Goal: Transaction & Acquisition: Book appointment/travel/reservation

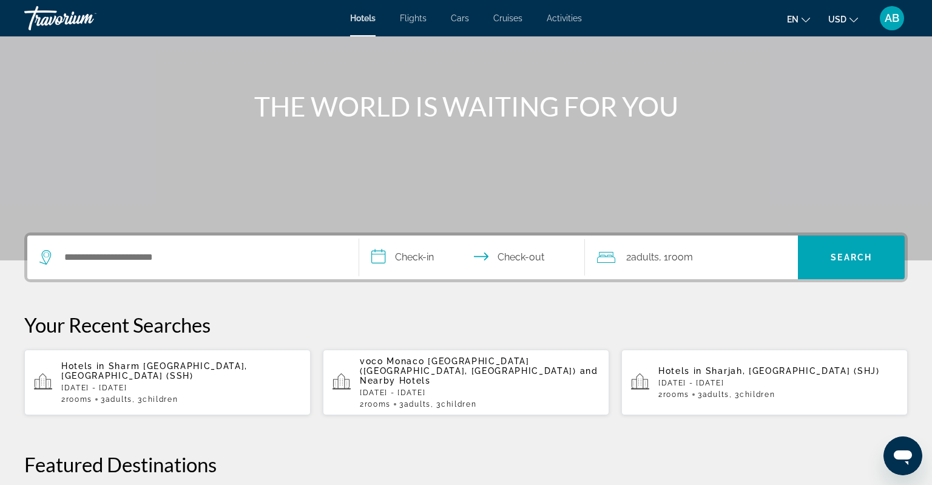
scroll to position [128, 0]
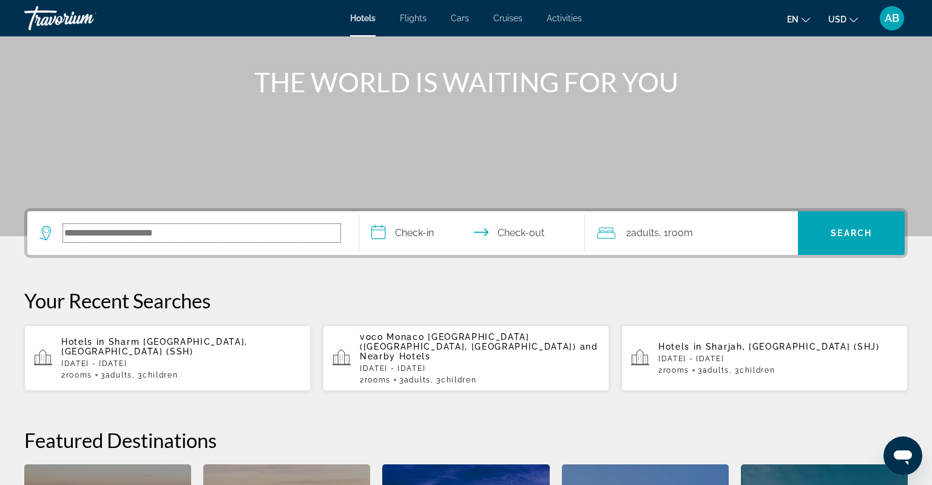
click at [132, 237] on input "Search hotel destination" at bounding box center [201, 233] width 277 height 18
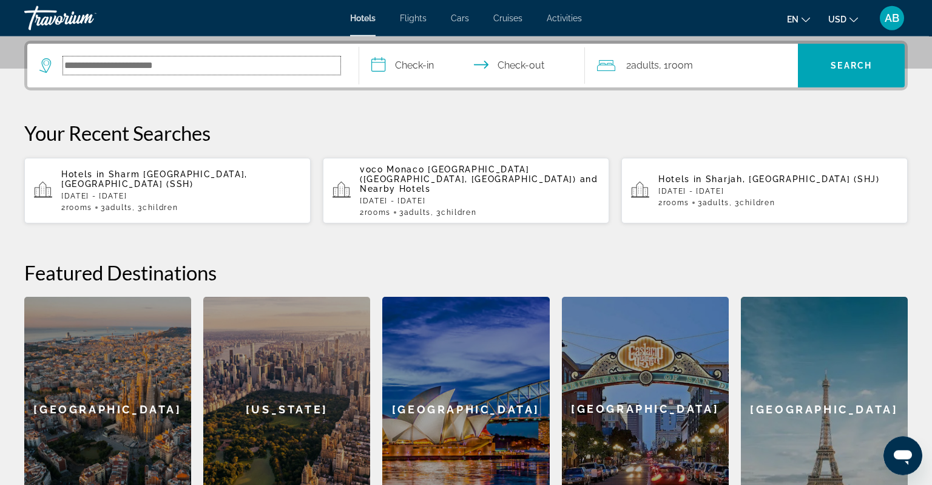
scroll to position [296, 0]
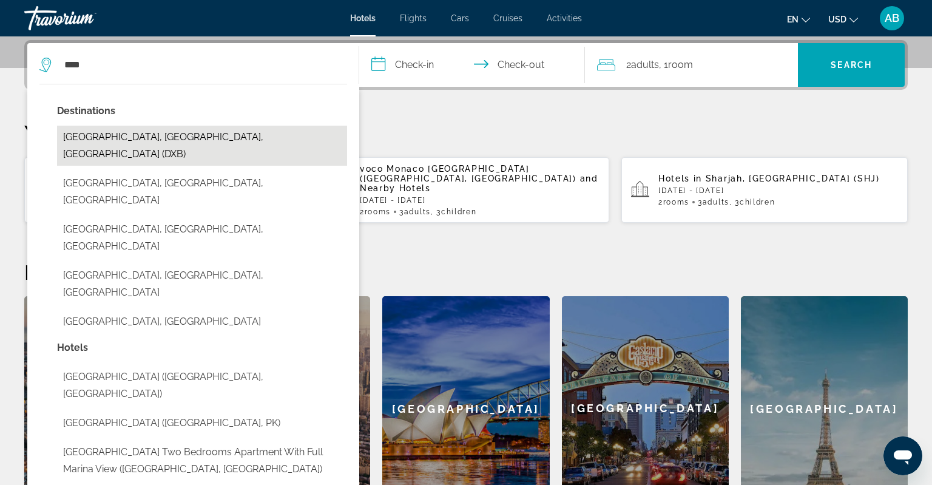
click at [278, 136] on button "[GEOGRAPHIC_DATA], [GEOGRAPHIC_DATA], [GEOGRAPHIC_DATA] (DXB)" at bounding box center [202, 146] width 290 height 40
type input "**********"
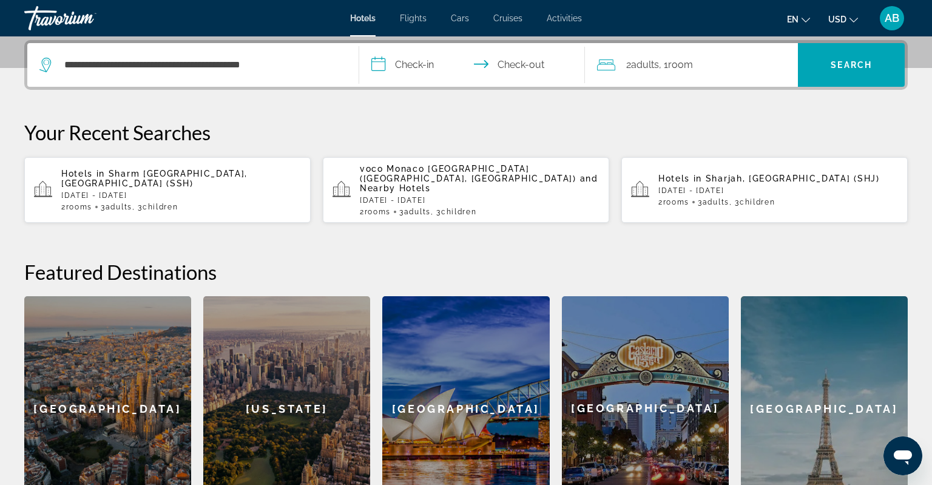
click at [400, 62] on input "**********" at bounding box center [474, 66] width 230 height 47
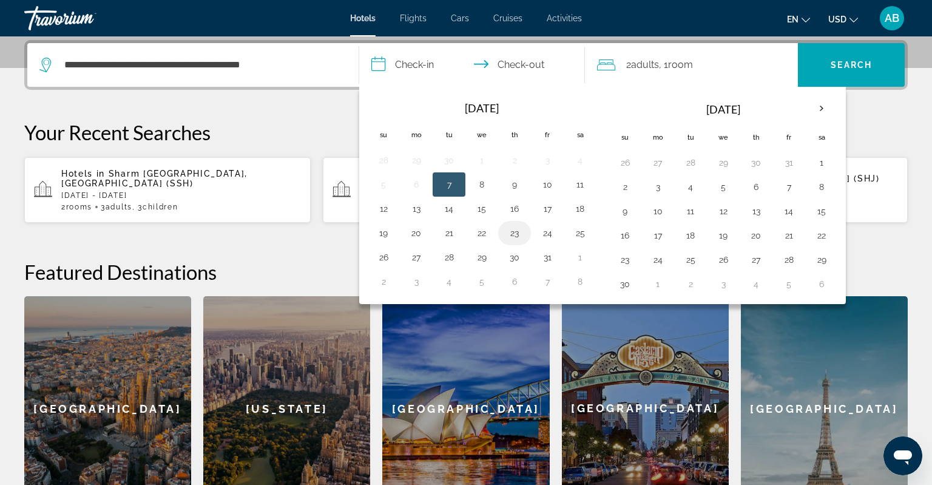
click at [517, 230] on button "23" at bounding box center [514, 232] width 19 height 17
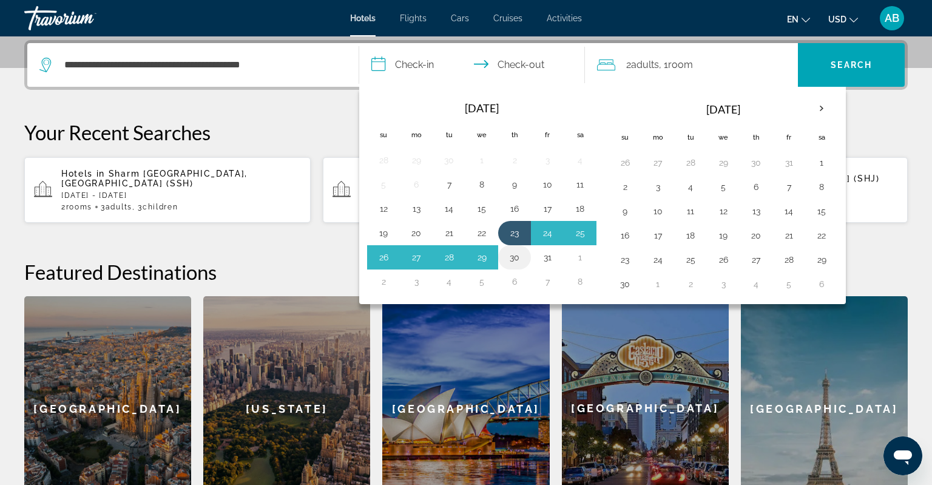
click at [516, 261] on button "30" at bounding box center [514, 257] width 19 height 17
type input "**********"
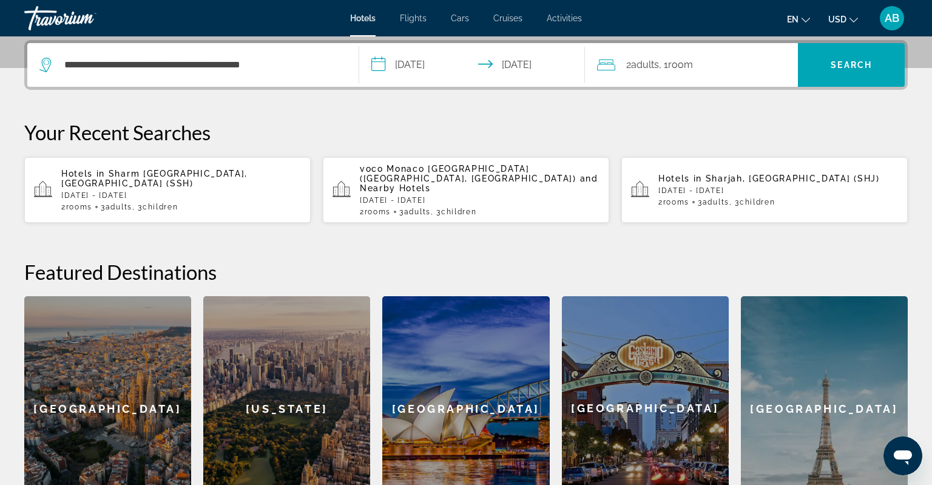
click at [769, 74] on div "2 Adult Adults , 1 Room rooms" at bounding box center [697, 65] width 201 height 44
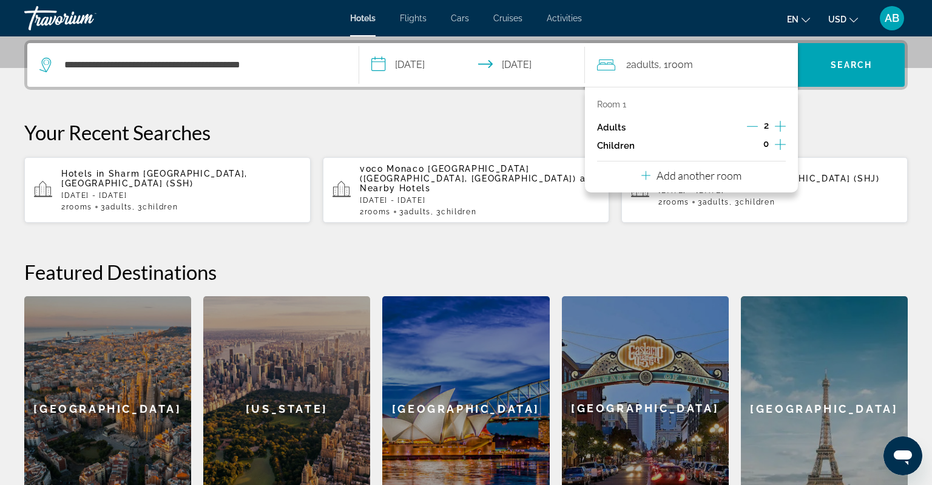
click at [645, 175] on icon "Travelers: 2 adults, 0 children" at bounding box center [645, 175] width 9 height 9
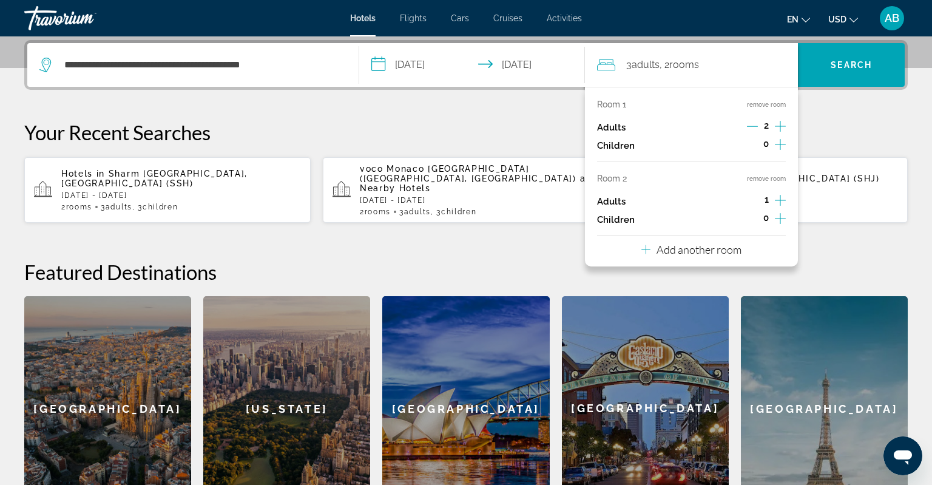
click at [785, 142] on icon "Increment children" at bounding box center [780, 144] width 11 height 15
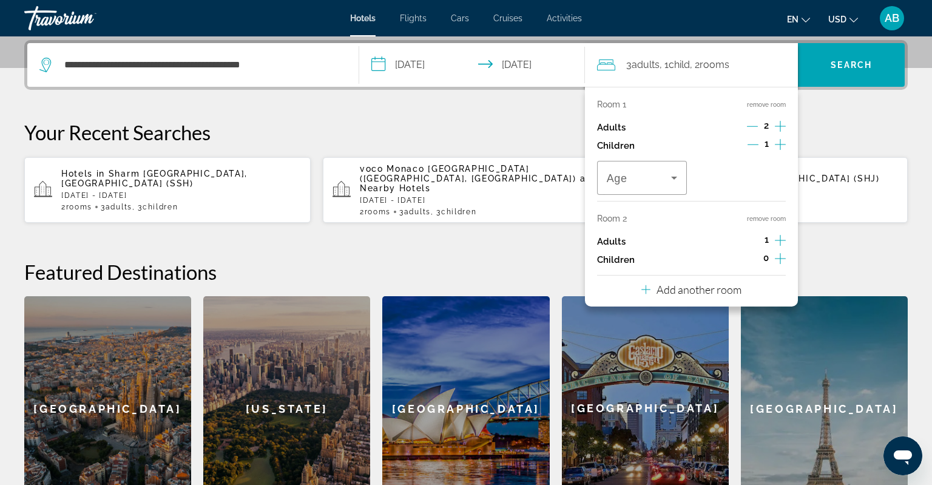
click at [781, 241] on icon "Increment adults" at bounding box center [780, 240] width 11 height 15
click at [756, 241] on icon "Decrement adults" at bounding box center [752, 240] width 11 height 11
click at [782, 260] on icon "Increment children" at bounding box center [780, 258] width 11 height 15
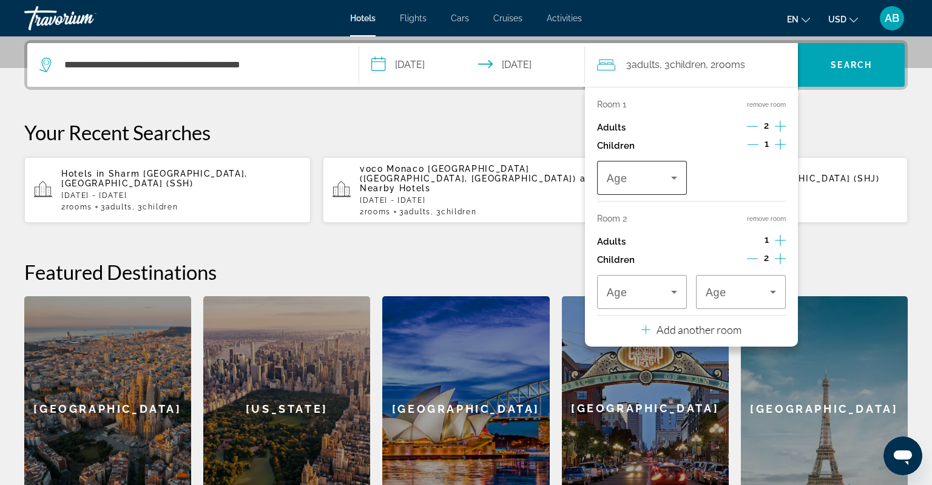
click at [671, 183] on icon "Travelers: 3 adults, 3 children" at bounding box center [674, 177] width 15 height 15
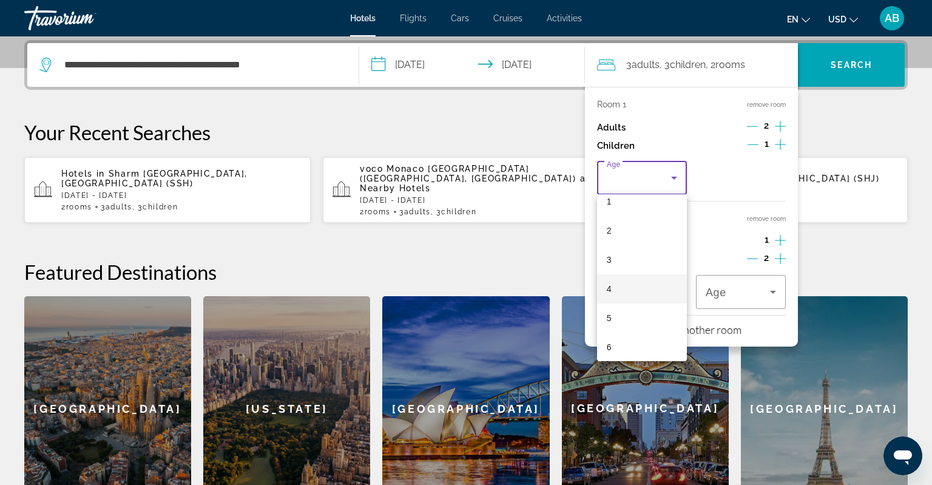
scroll to position [78, 0]
click at [627, 334] on mat-option "7" at bounding box center [642, 339] width 90 height 29
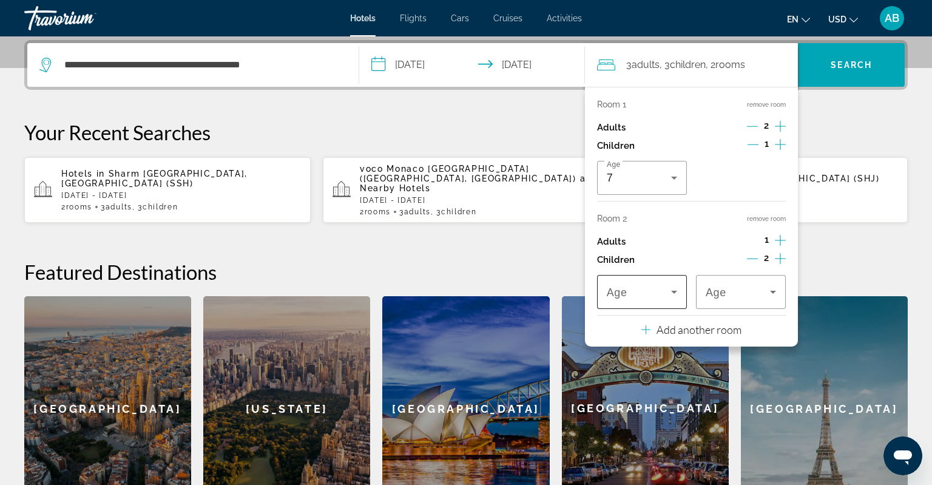
click at [654, 289] on span "Travelers: 3 adults, 3 children" at bounding box center [639, 291] width 64 height 15
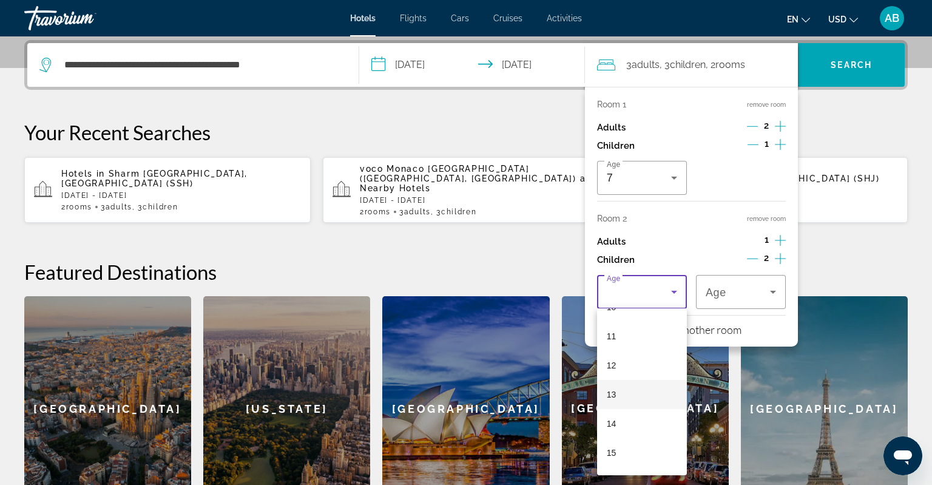
scroll to position [314, 0]
drag, startPoint x: 621, startPoint y: 391, endPoint x: 627, endPoint y: 372, distance: 19.0
click at [621, 389] on mat-option "13" at bounding box center [642, 391] width 90 height 29
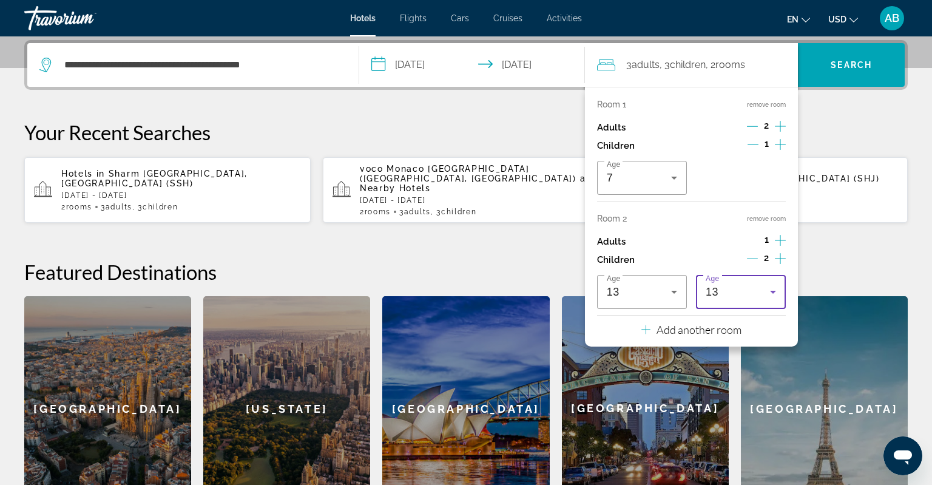
click at [741, 298] on div "13" at bounding box center [737, 291] width 64 height 15
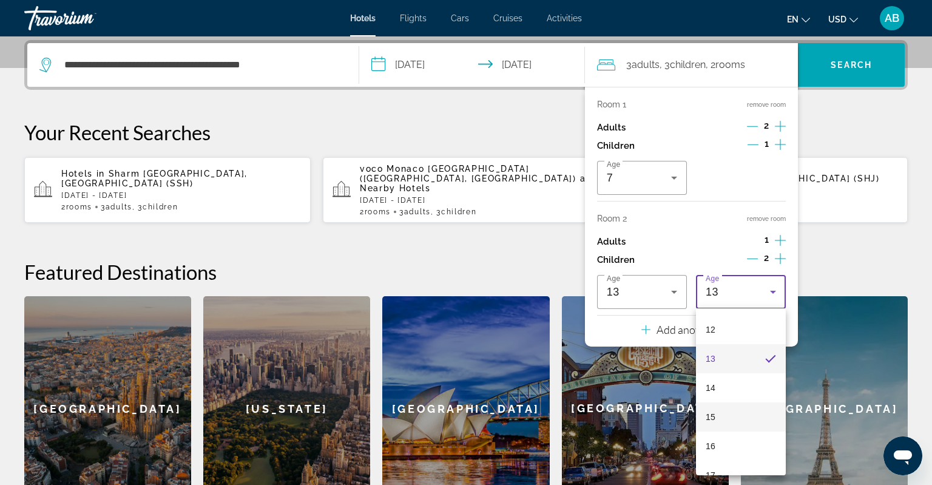
scroll to position [367, 0]
click at [713, 431] on span "16" at bounding box center [710, 426] width 10 height 15
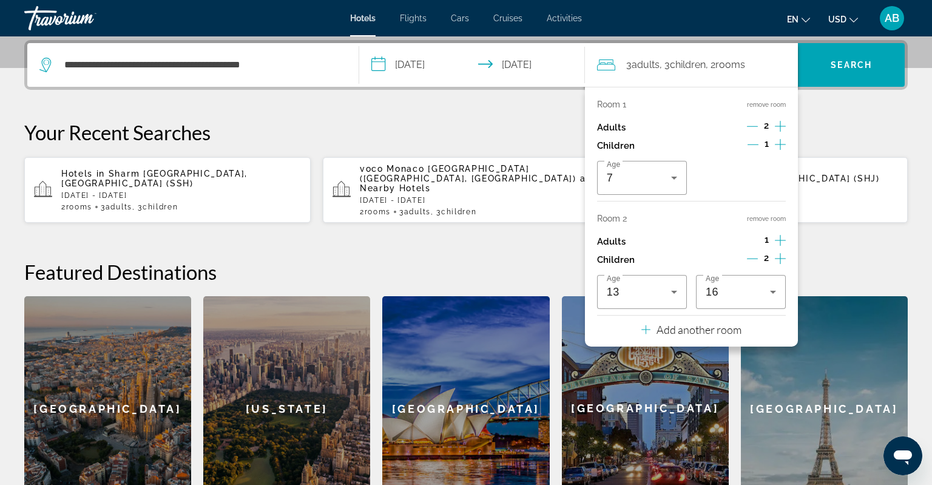
click at [853, 260] on h2 "Featured Destinations" at bounding box center [465, 272] width 883 height 24
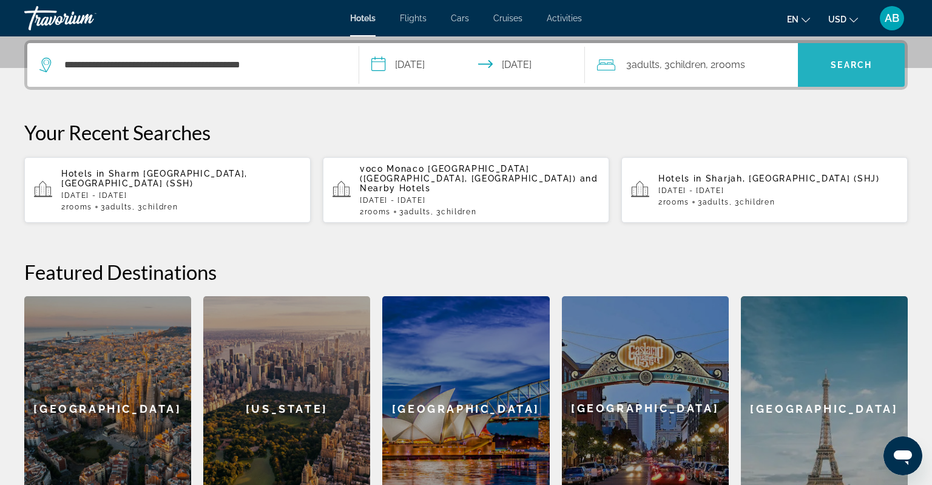
click at [824, 77] on span "Search" at bounding box center [851, 64] width 107 height 29
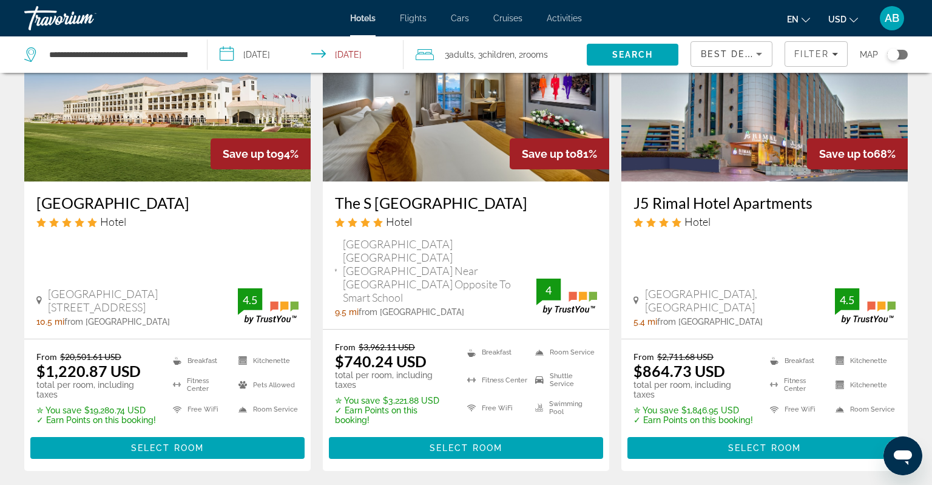
scroll to position [192, 0]
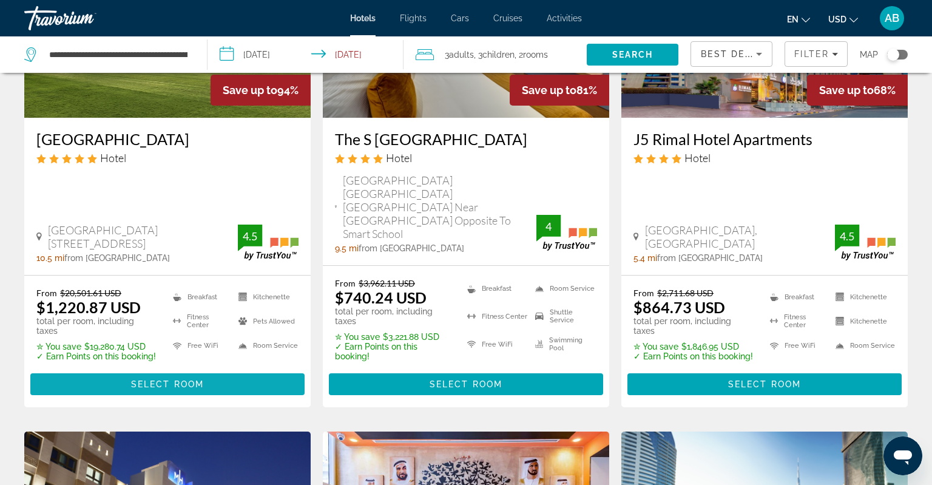
click at [227, 369] on span "Main content" at bounding box center [167, 383] width 274 height 29
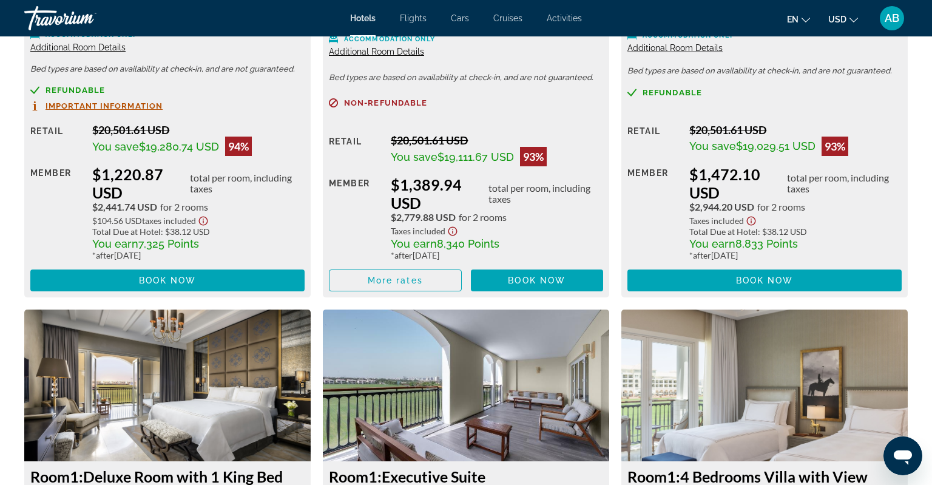
scroll to position [2242, 0]
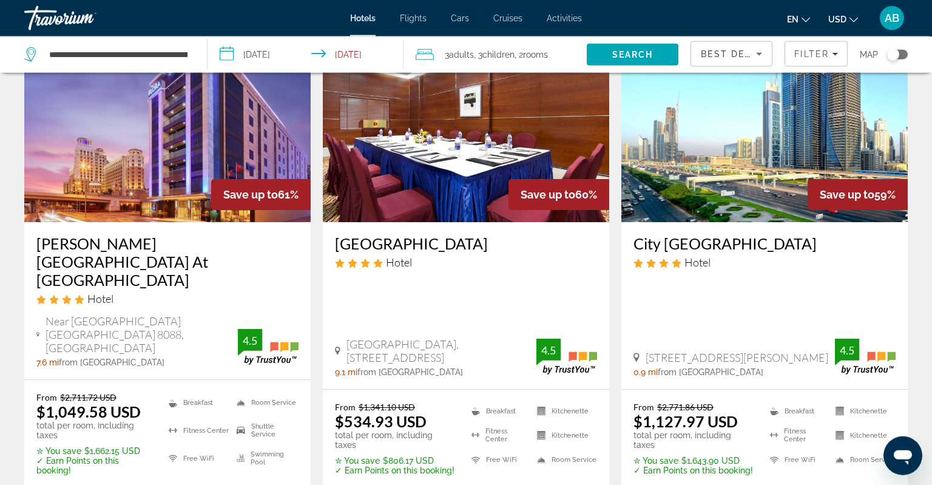
scroll to position [1089, 0]
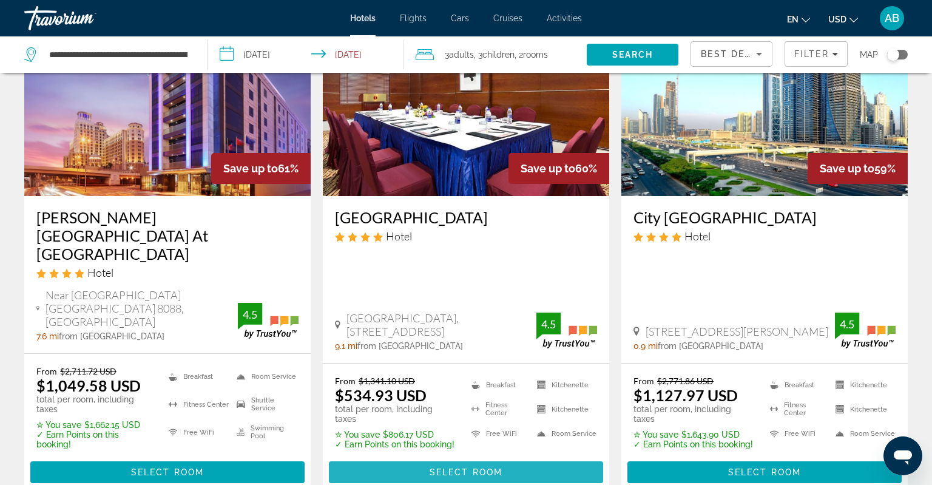
click at [436, 467] on span "Select Room" at bounding box center [465, 472] width 73 height 10
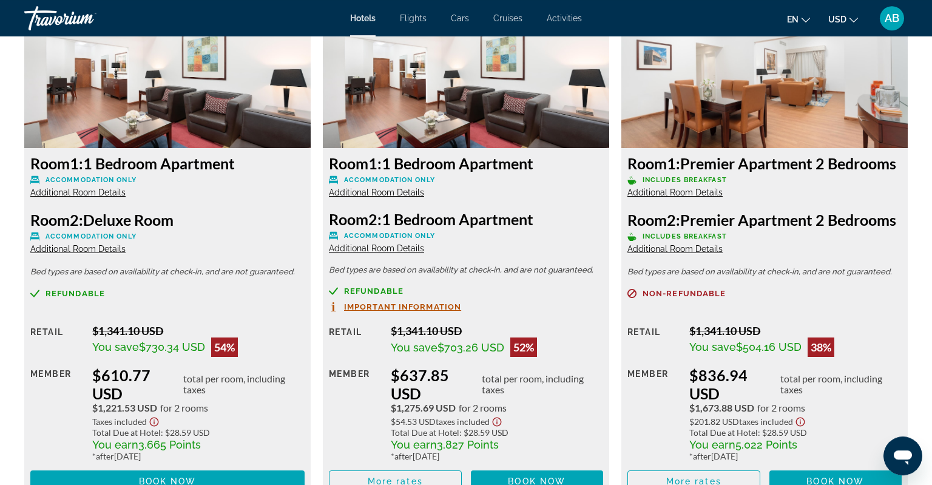
scroll to position [3203, 0]
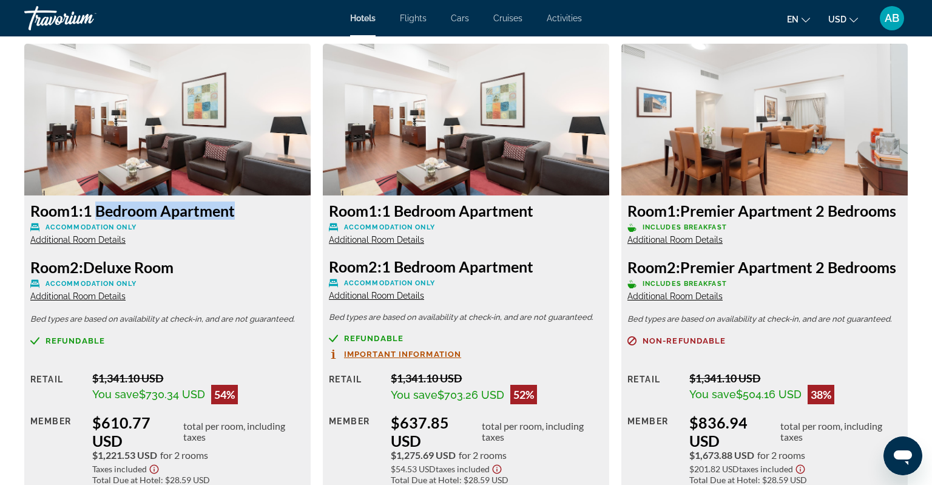
drag, startPoint x: 49, startPoint y: 215, endPoint x: 96, endPoint y: 210, distance: 48.2
click at [96, 210] on div "Room 1: 1 Bedroom Apartment Accommodation Only Additional Room Details" at bounding box center [167, 223] width 274 height 44
click at [70, 223] on span "Accommodation Only" at bounding box center [90, 227] width 91 height 8
drag, startPoint x: 50, startPoint y: 221, endPoint x: 130, endPoint y: 221, distance: 80.1
click at [130, 223] on span "Accommodation Only" at bounding box center [90, 227] width 91 height 8
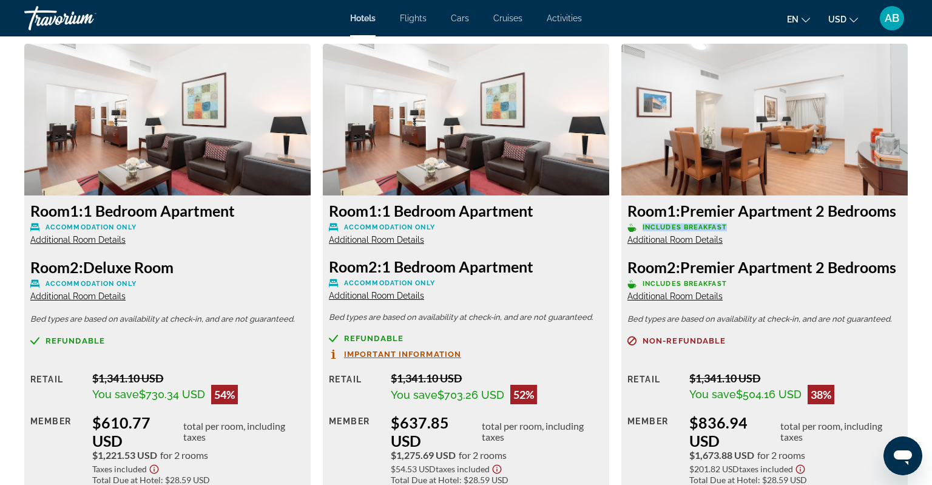
drag, startPoint x: 642, startPoint y: 236, endPoint x: 715, endPoint y: 244, distance: 73.2
click at [740, 232] on p "Includes Breakfast" at bounding box center [764, 227] width 274 height 9
copy span "Includes Breakfast"
drag, startPoint x: 687, startPoint y: 271, endPoint x: 717, endPoint y: 292, distance: 37.4
click at [717, 276] on h3 "Room 2: Premier Apartment 2 Bedrooms" at bounding box center [764, 267] width 274 height 18
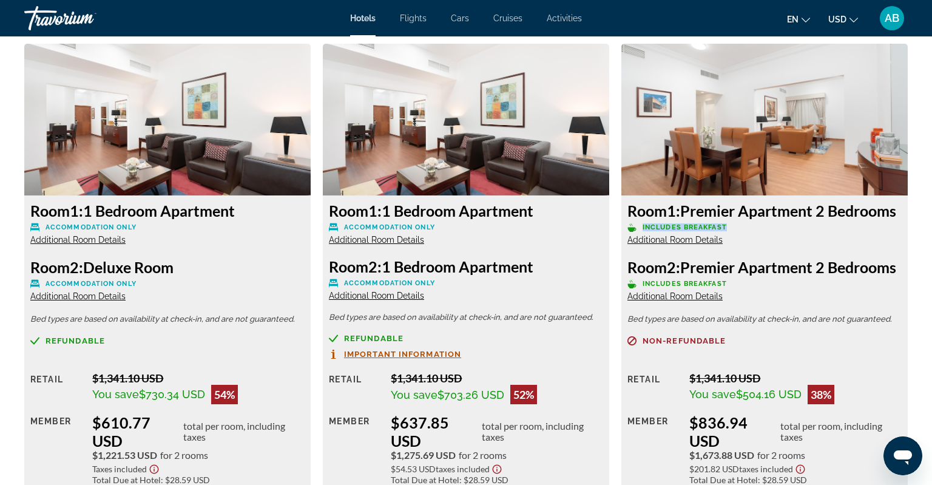
copy h3 "Premier Apartment 2 Bedrooms"
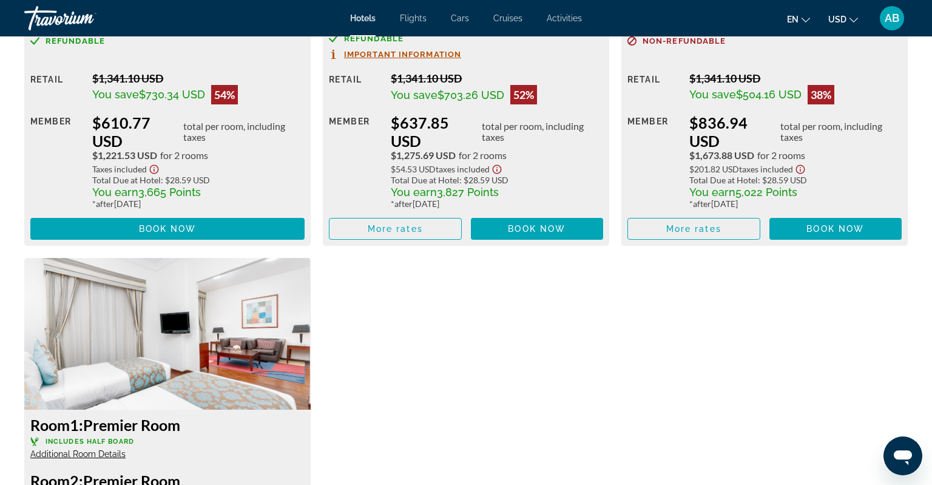
scroll to position [3523, 0]
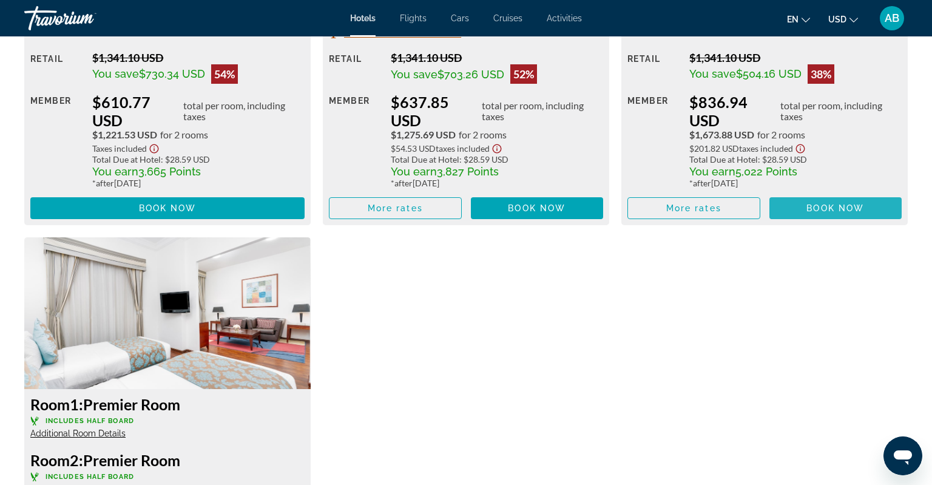
click at [817, 213] on span "Book now" at bounding box center [835, 208] width 58 height 10
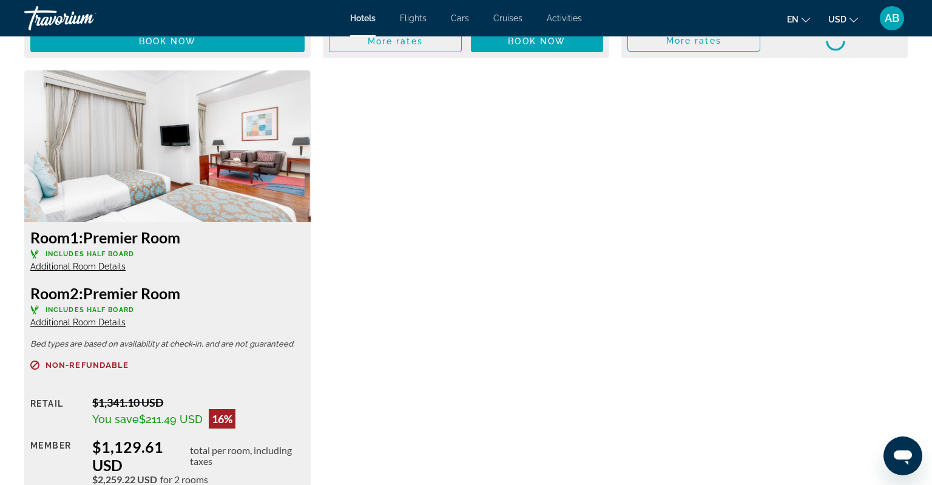
scroll to position [3716, 0]
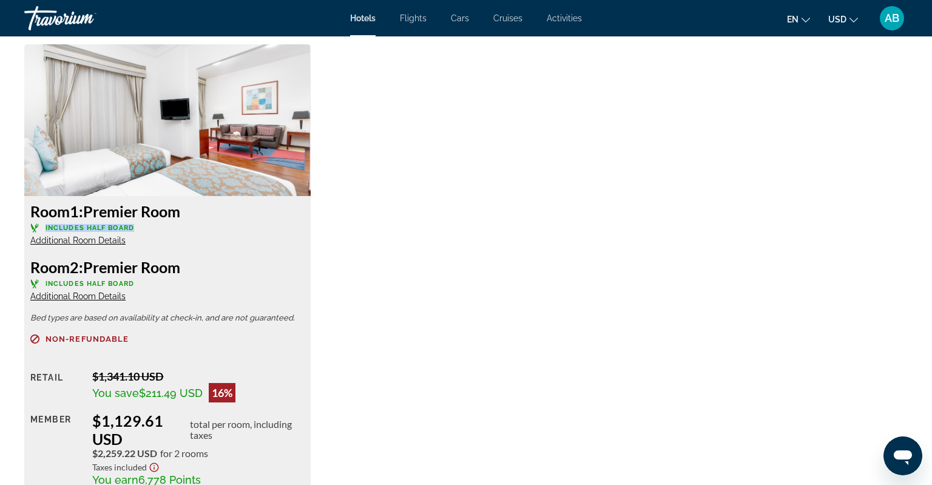
drag, startPoint x: 45, startPoint y: 252, endPoint x: 135, endPoint y: 251, distance: 89.8
click at [135, 232] on p "Includes Half Board" at bounding box center [167, 227] width 274 height 9
copy span "Includes Half Board"
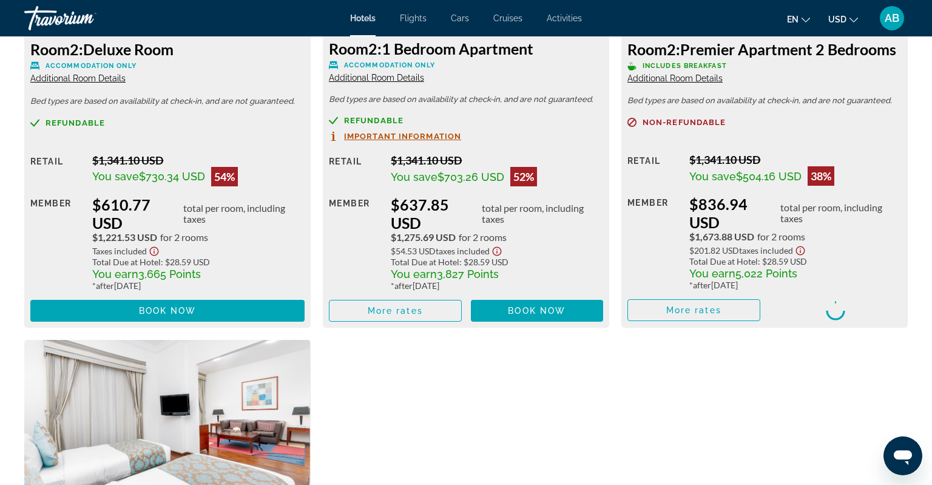
scroll to position [3396, 0]
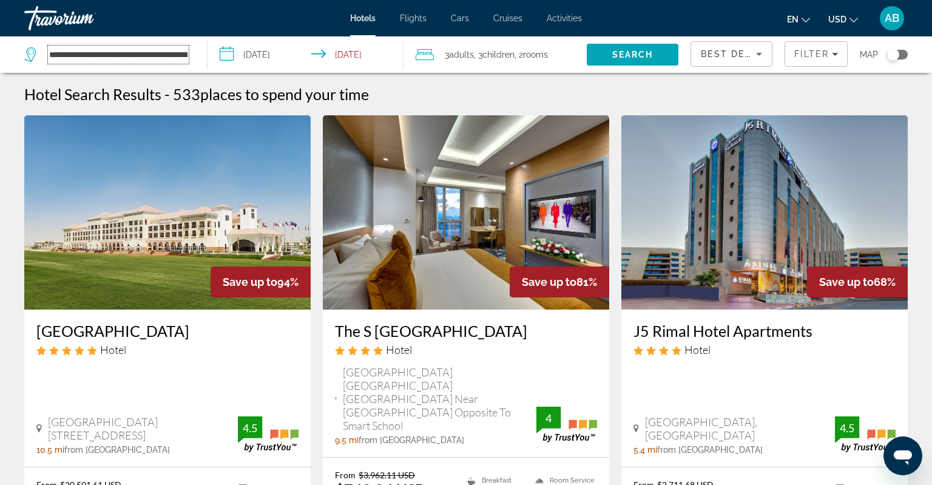
click at [176, 59] on input "**********" at bounding box center [118, 54] width 141 height 18
click at [51, 57] on input "**********" at bounding box center [118, 54] width 141 height 18
type input "*"
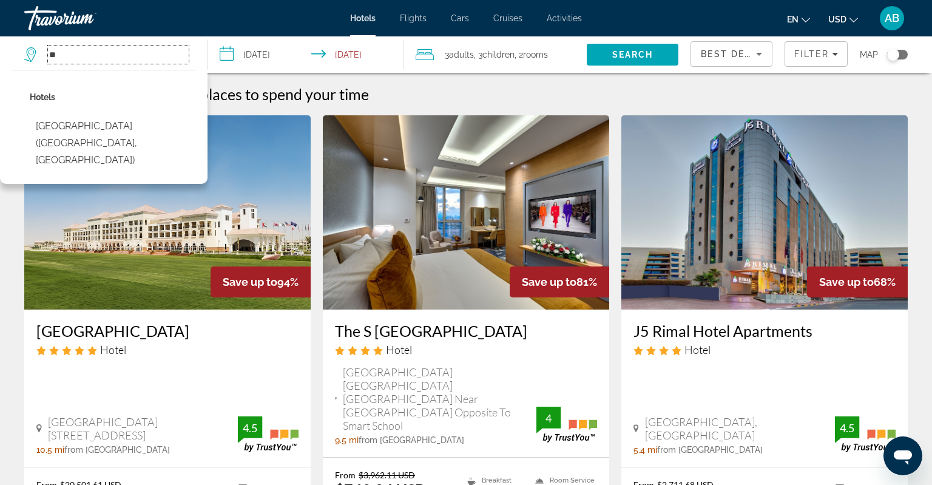
type input "*"
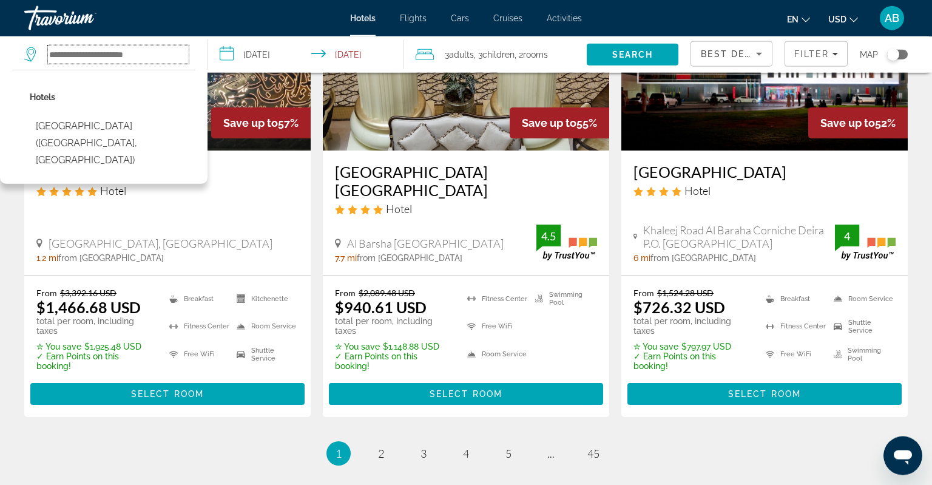
scroll to position [1665, 0]
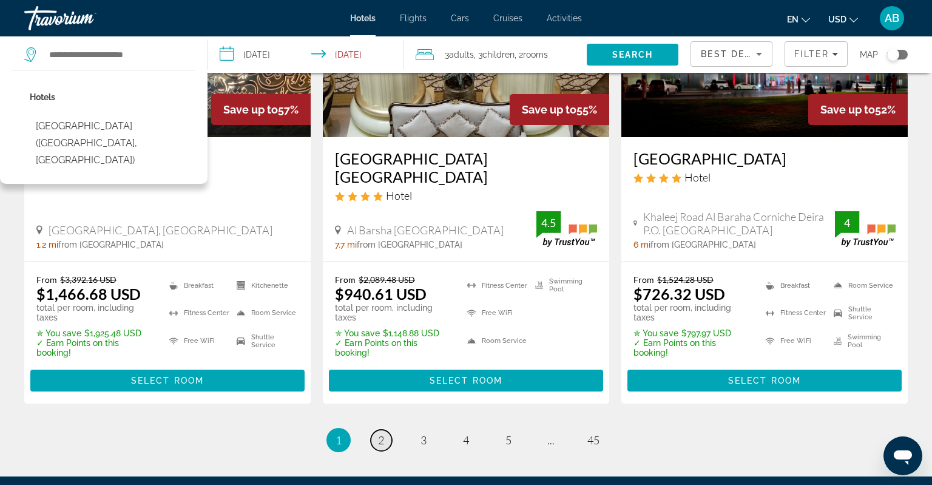
click at [382, 433] on span "2" at bounding box center [381, 439] width 6 height 13
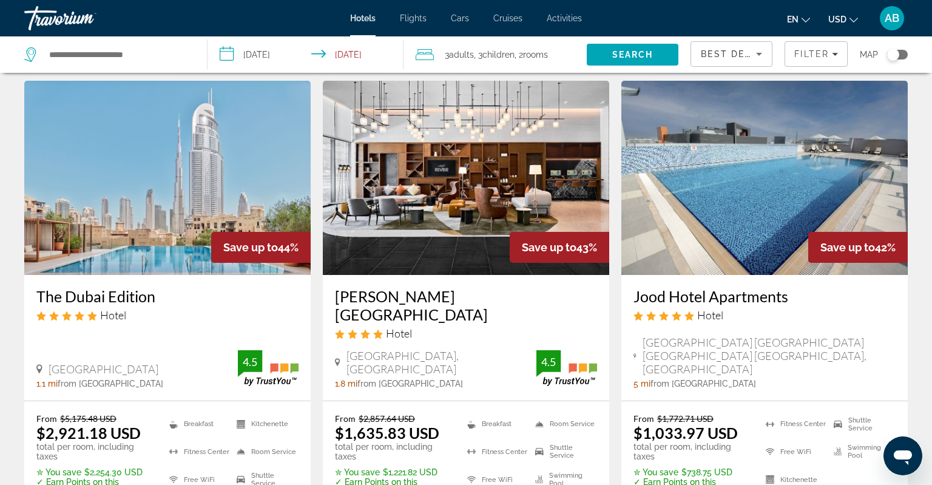
scroll to position [1697, 0]
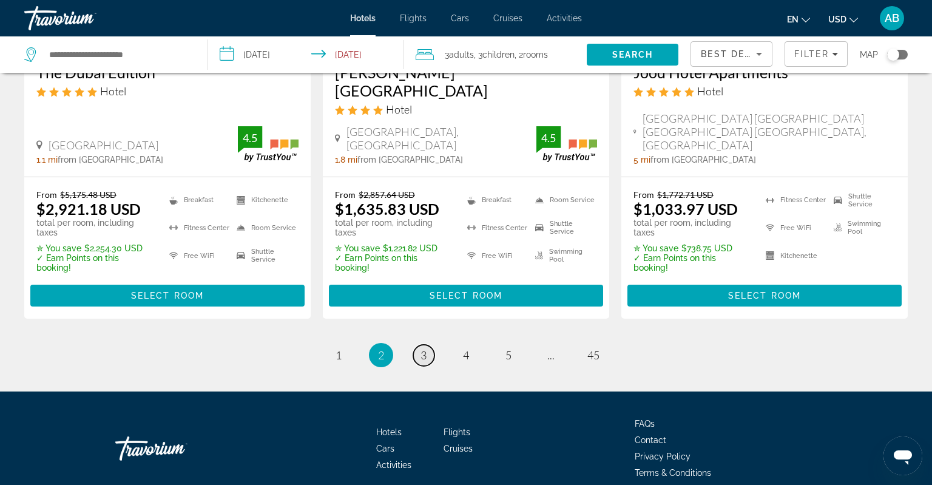
click at [419, 345] on link "page 3" at bounding box center [423, 355] width 21 height 21
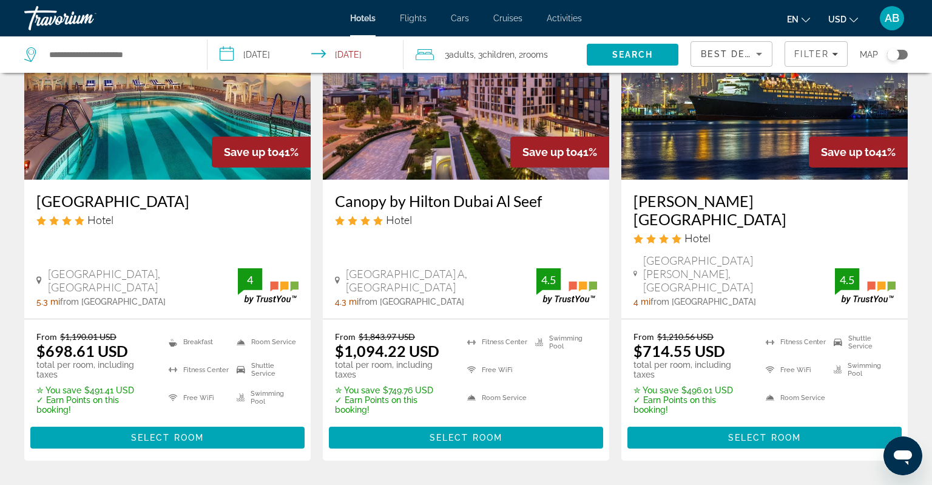
scroll to position [192, 0]
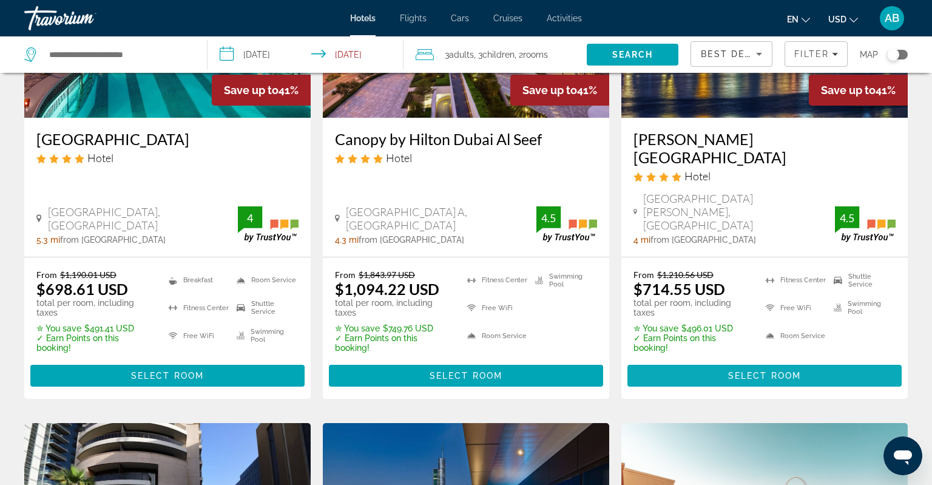
click at [778, 371] on span "Select Room" at bounding box center [764, 376] width 73 height 10
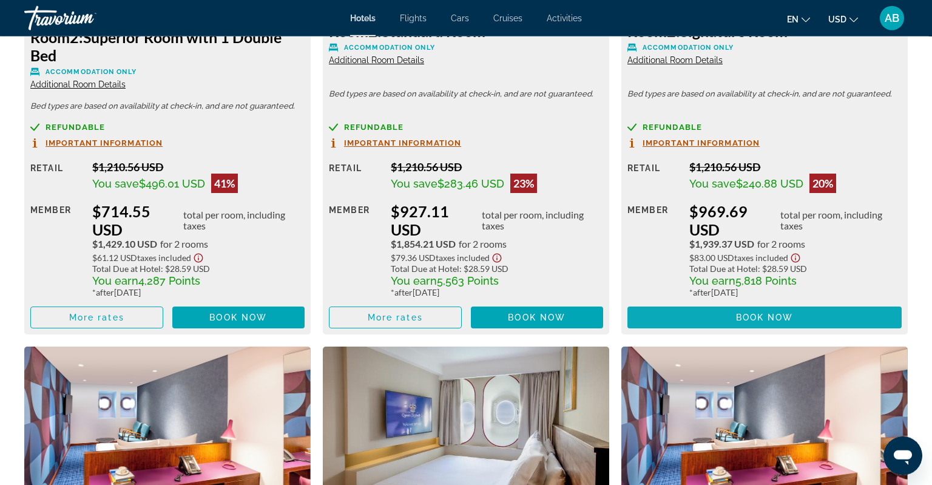
scroll to position [1922, 0]
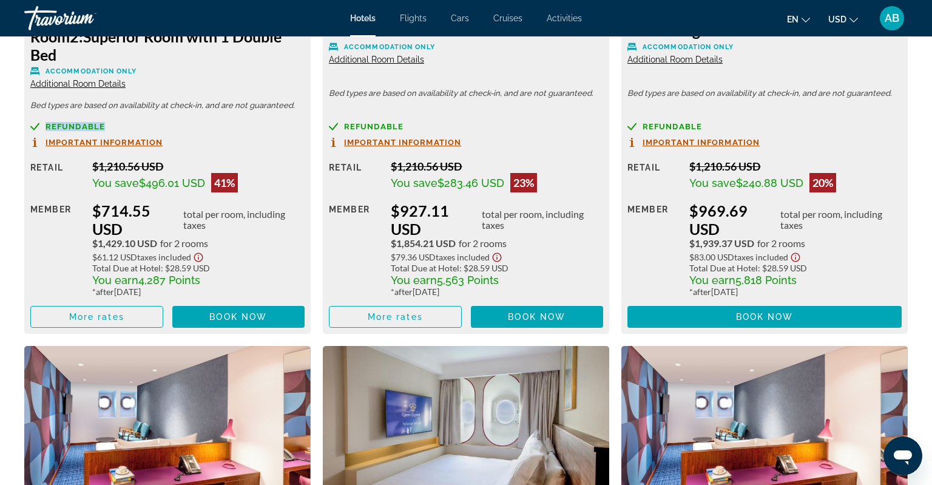
drag, startPoint x: 45, startPoint y: 125, endPoint x: 113, endPoint y: 126, distance: 67.9
click at [113, 126] on div "Refundable" at bounding box center [167, 126] width 274 height 9
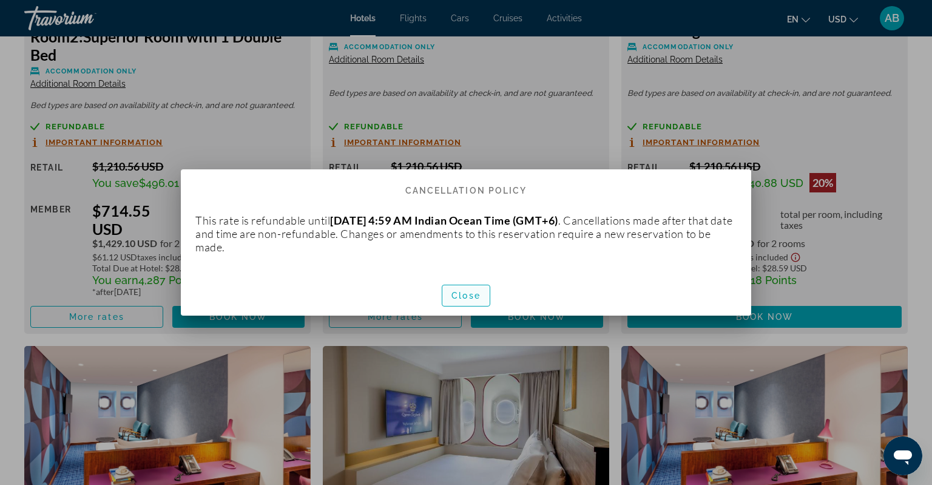
click at [456, 295] on span "Close" at bounding box center [465, 296] width 29 height 10
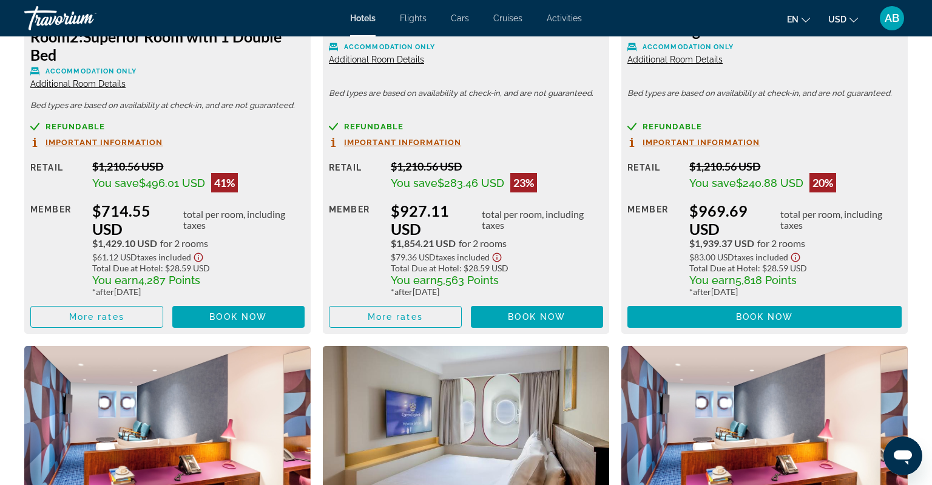
scroll to position [1922, 0]
drag, startPoint x: 40, startPoint y: 73, endPoint x: 147, endPoint y: 73, distance: 106.8
click at [147, 73] on p "Accommodation Only" at bounding box center [167, 71] width 274 height 9
copy span "Accommodation Only"
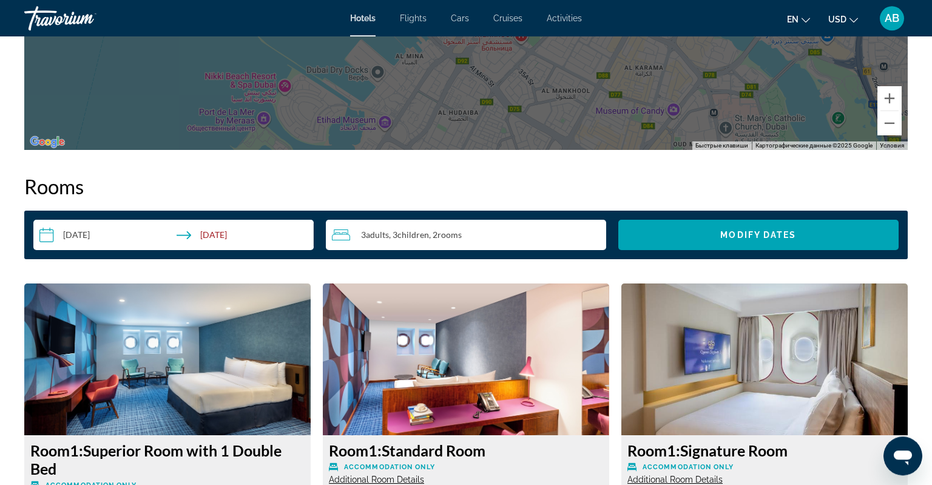
scroll to position [1472, 0]
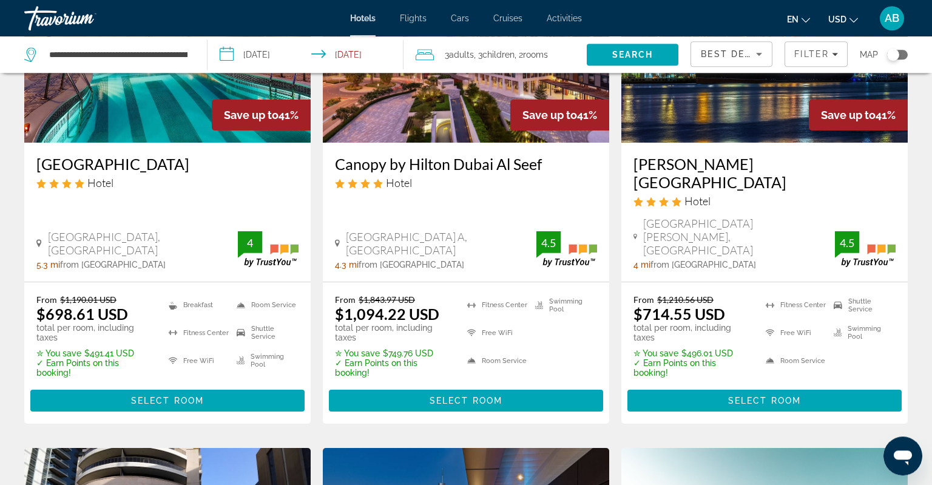
scroll to position [192, 0]
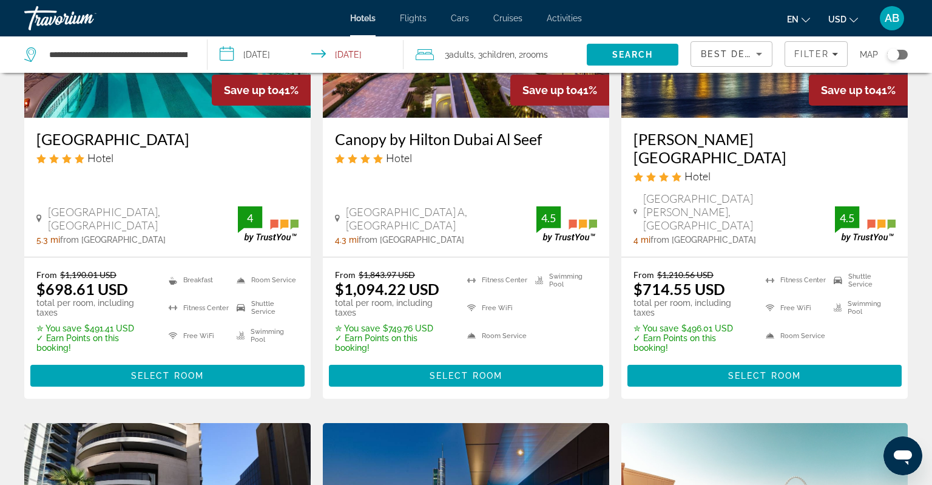
drag, startPoint x: 641, startPoint y: 254, endPoint x: 732, endPoint y: 254, distance: 91.0
click at [732, 269] on div "From $1,210.56 USD $714.55 USD total per room, including taxes" at bounding box center [691, 293] width 117 height 48
drag, startPoint x: 638, startPoint y: 260, endPoint x: 746, endPoint y: 260, distance: 108.6
click at [746, 269] on div "From $1,210.56 USD $714.55 USD total per room, including taxes" at bounding box center [691, 293] width 117 height 48
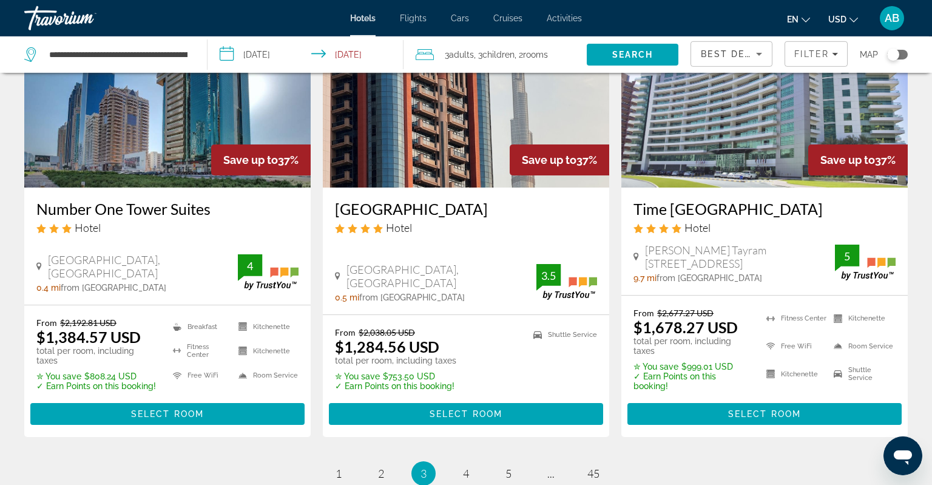
scroll to position [1686, 0]
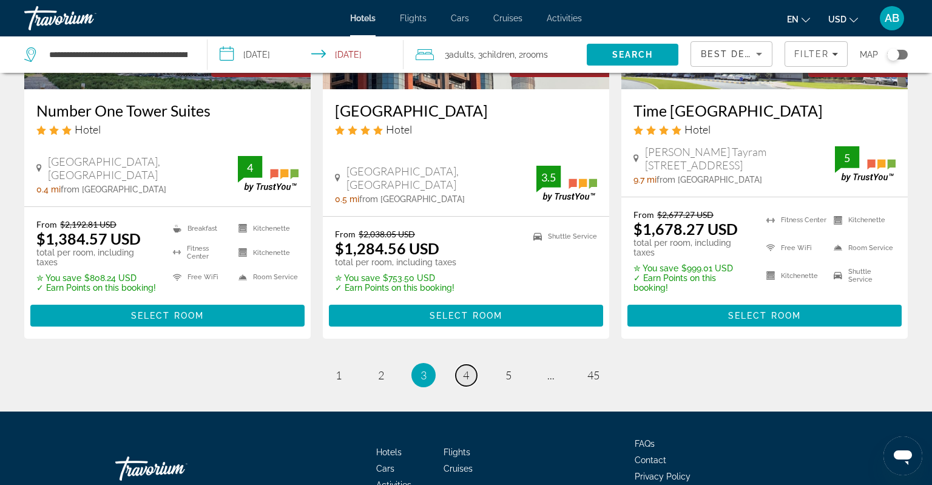
click at [462, 365] on link "page 4" at bounding box center [466, 375] width 21 height 21
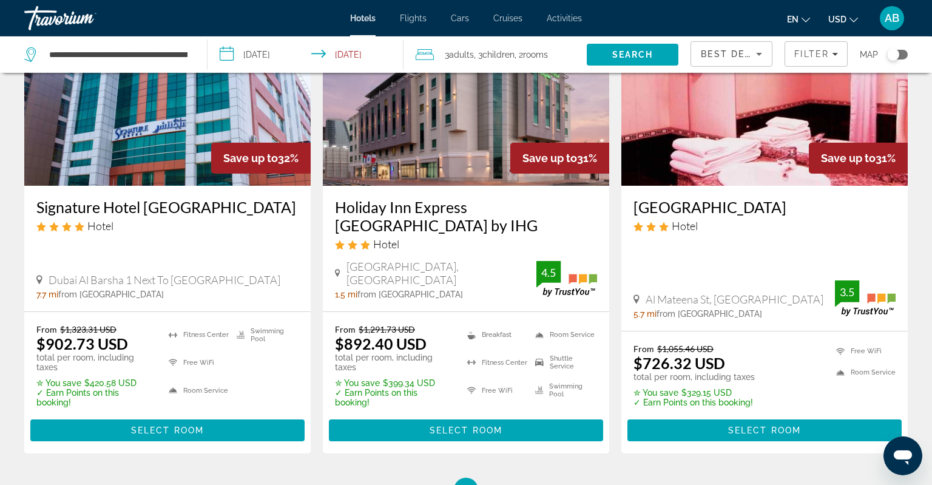
scroll to position [1665, 0]
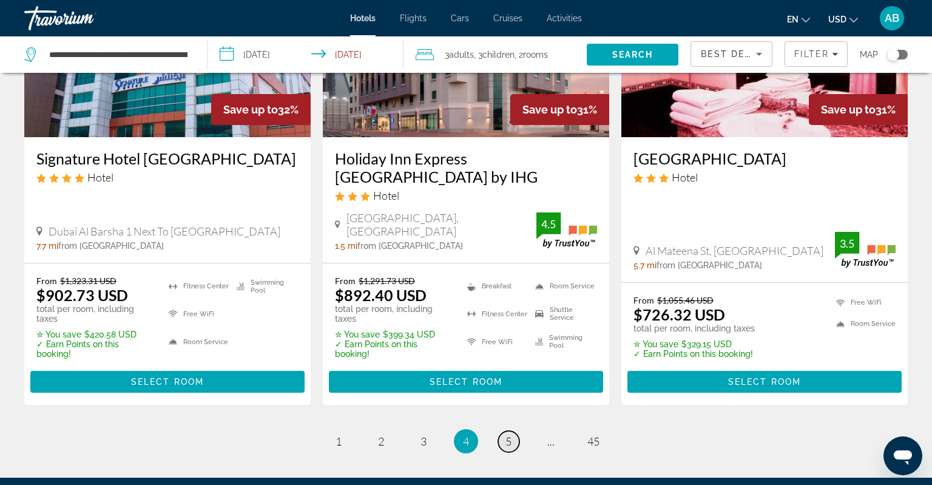
click at [503, 431] on link "page 5" at bounding box center [508, 441] width 21 height 21
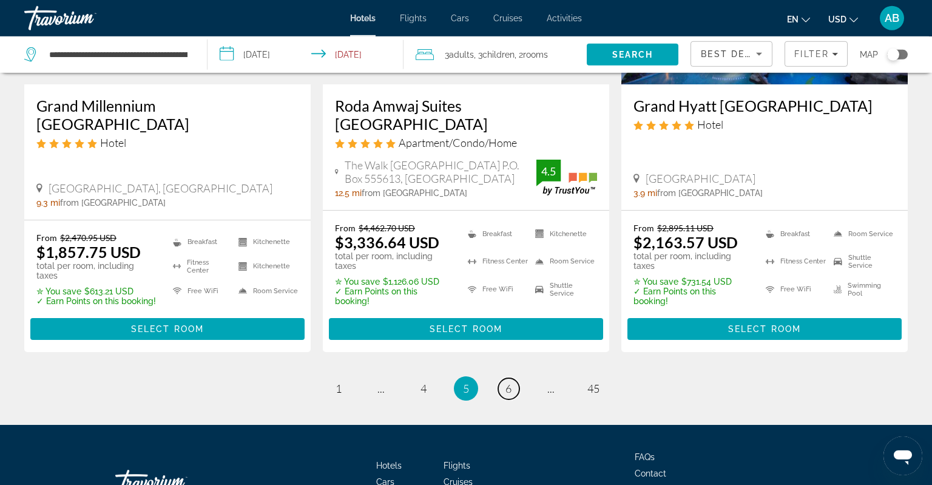
scroll to position [1741, 0]
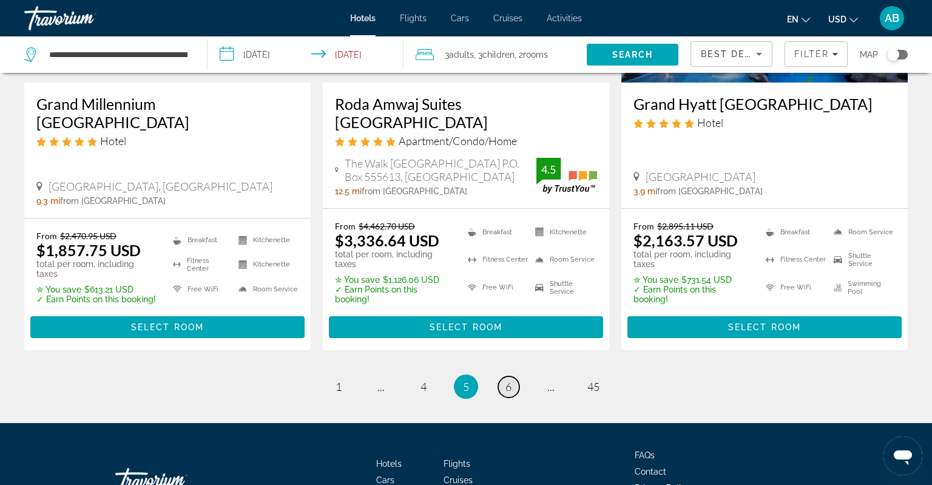
click at [508, 380] on span "6" at bounding box center [508, 386] width 6 height 13
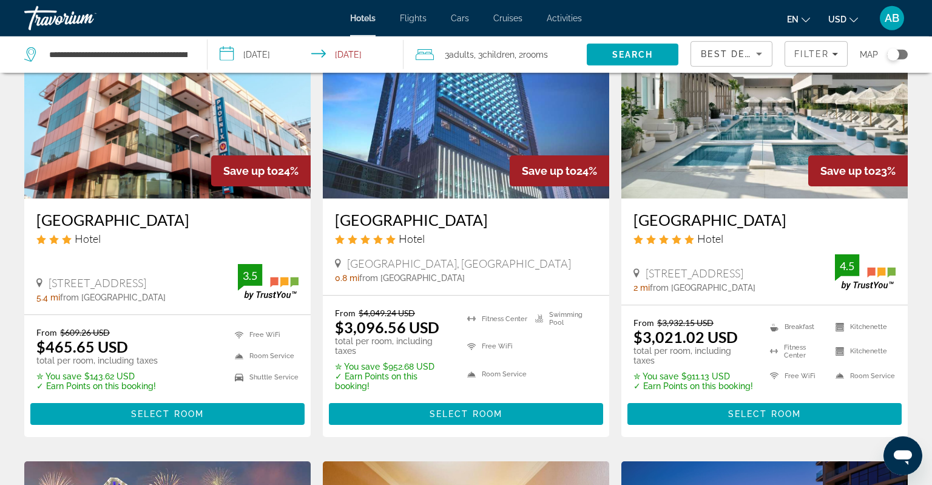
scroll to position [128, 0]
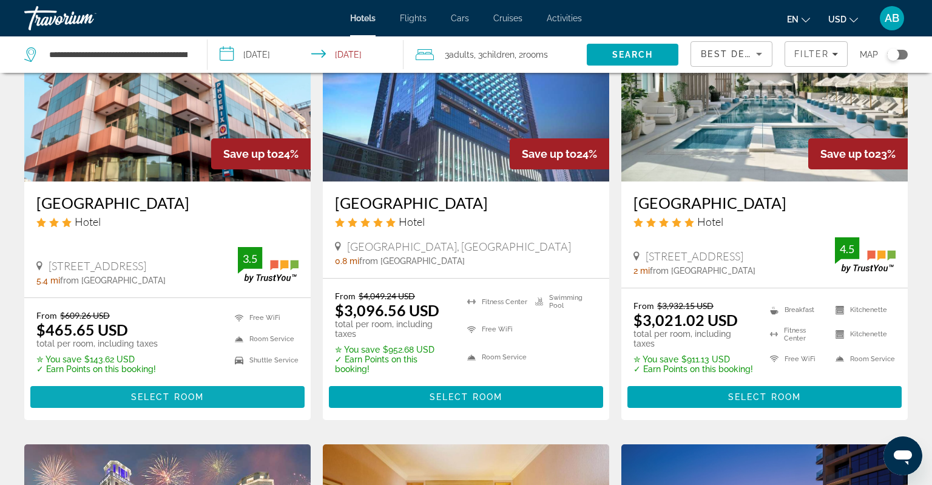
click at [112, 402] on span "Main content" at bounding box center [167, 396] width 274 height 29
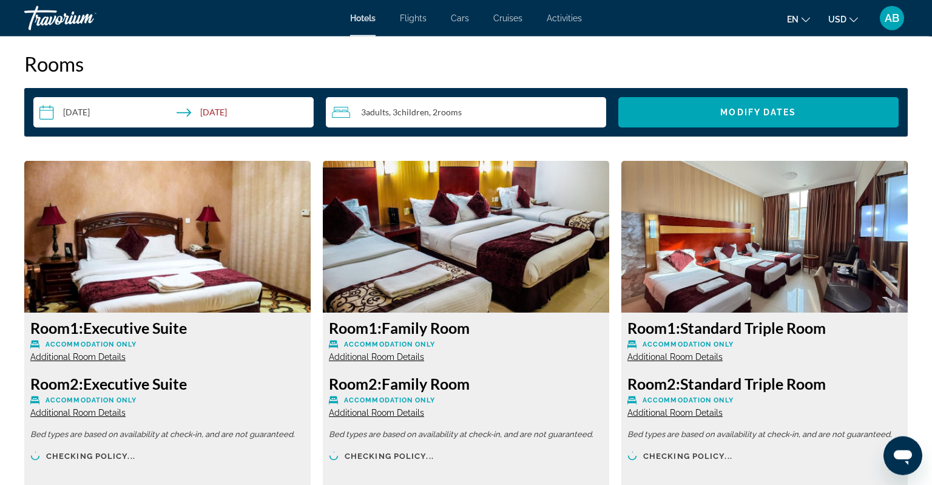
scroll to position [1537, 0]
